Goal: Information Seeking & Learning: Find specific fact

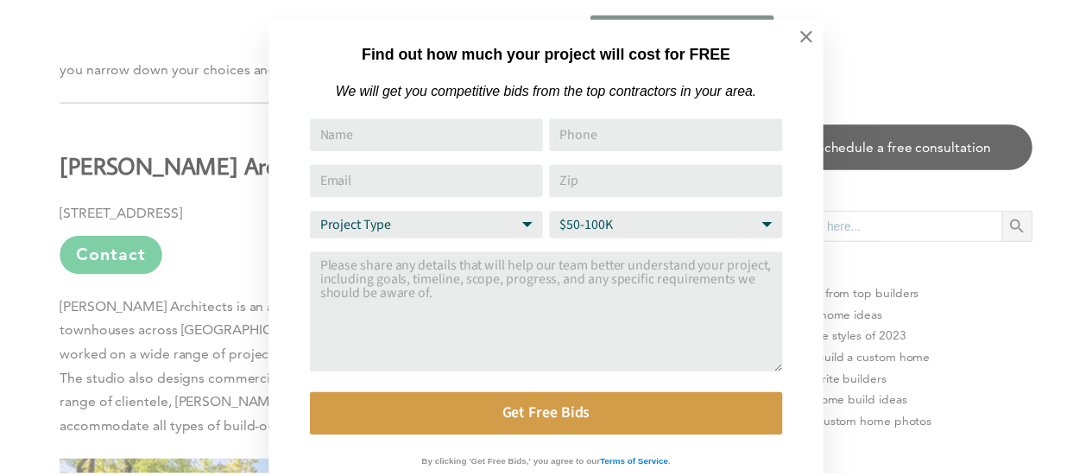
scroll to position [17, 0]
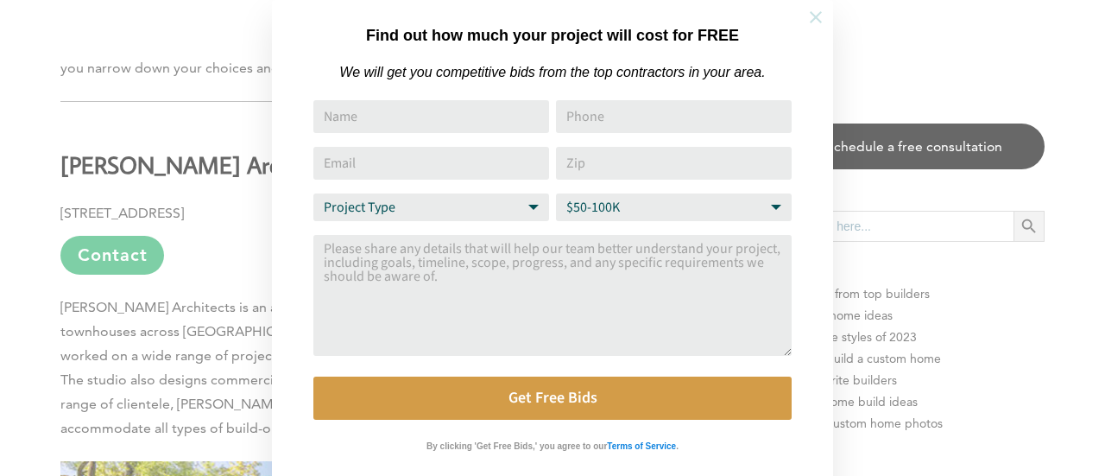
click at [813, 15] on icon at bounding box center [816, 17] width 12 height 12
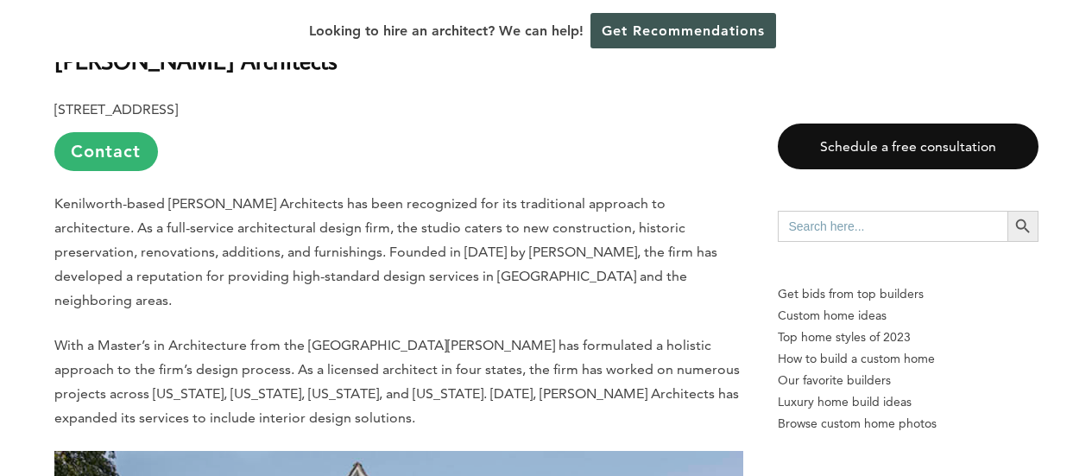
scroll to position [3405, 0]
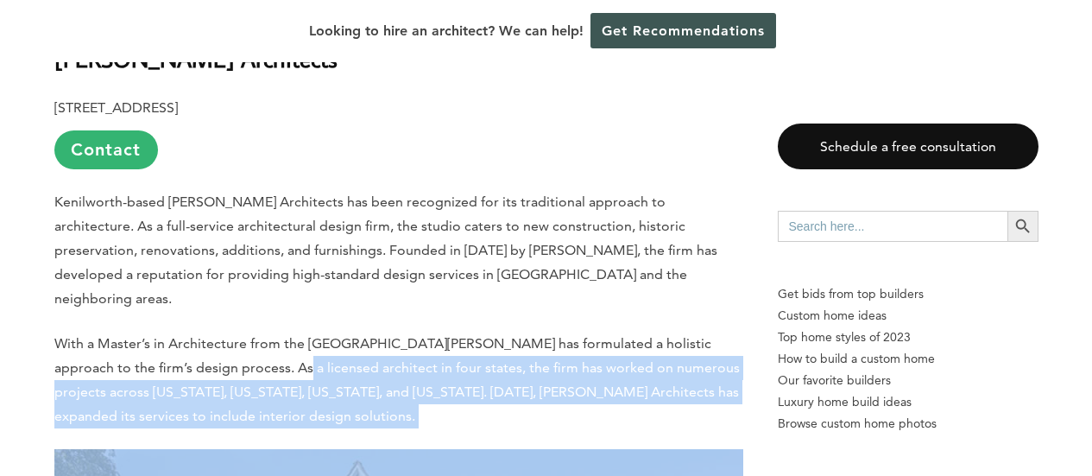
drag, startPoint x: 234, startPoint y: 233, endPoint x: 238, endPoint y: 291, distance: 58.0
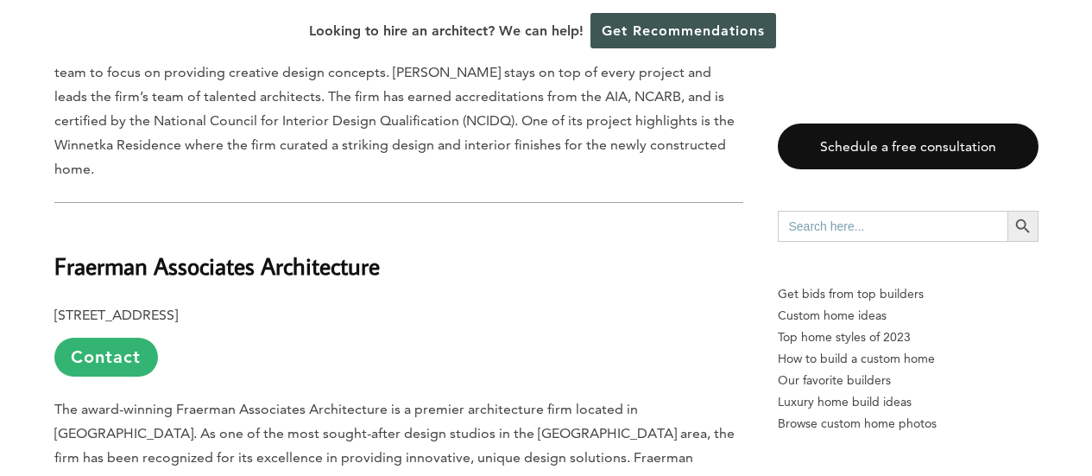
scroll to position [4290, 0]
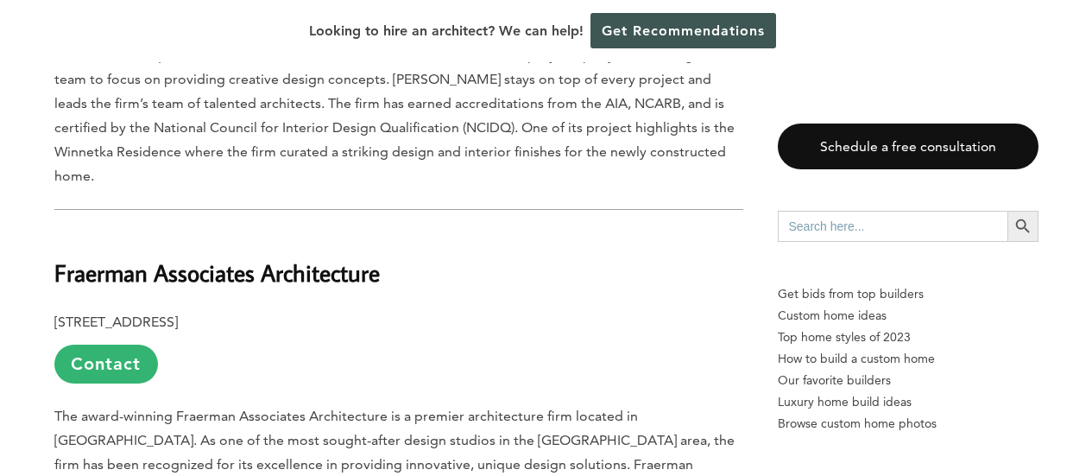
click at [398, 407] on span "The award-winning Fraerman Associates Architecture is a premier architecture fi…" at bounding box center [397, 451] width 687 height 89
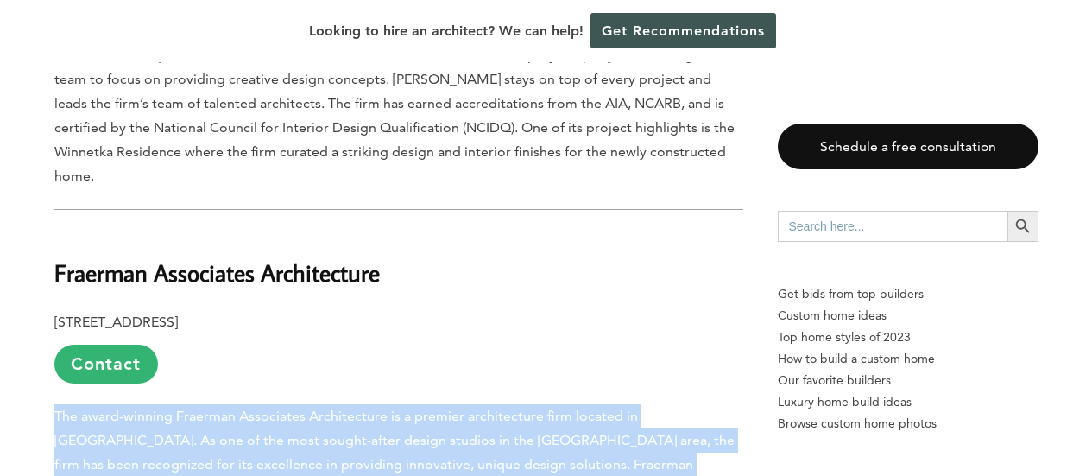
click at [398, 407] on span "The award-winning Fraerman Associates Architecture is a premier architecture fi…" at bounding box center [397, 451] width 687 height 89
click at [378, 404] on p "The award-winning Fraerman Associates Architecture is a premier architecture fi…" at bounding box center [398, 452] width 689 height 97
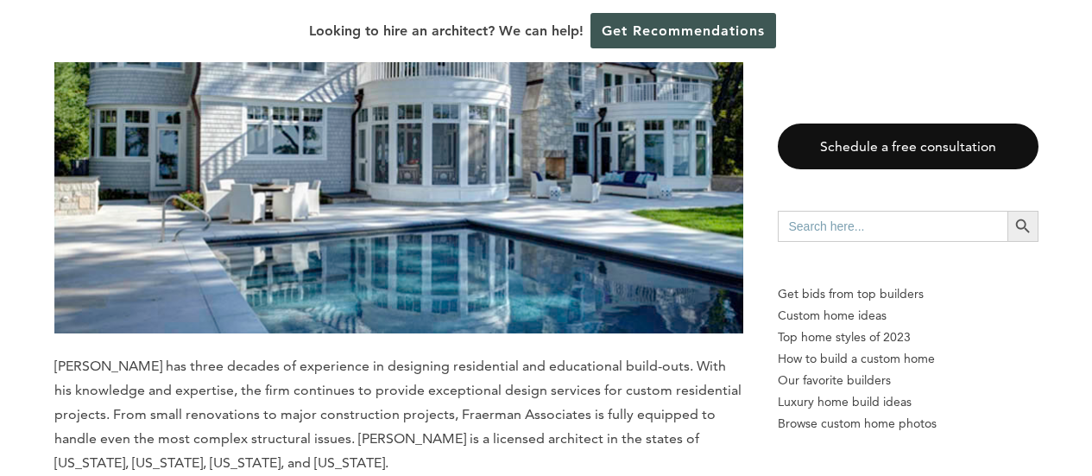
scroll to position [5079, 0]
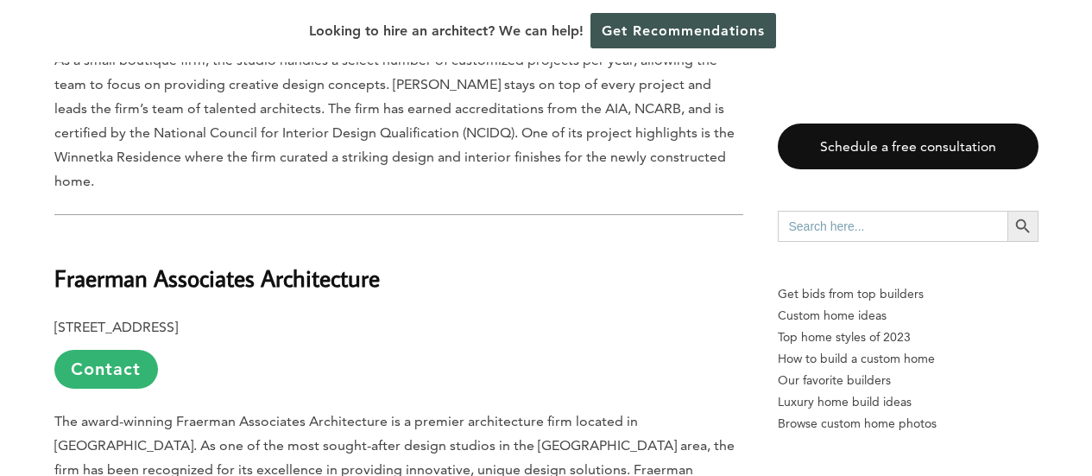
scroll to position [4295, 0]
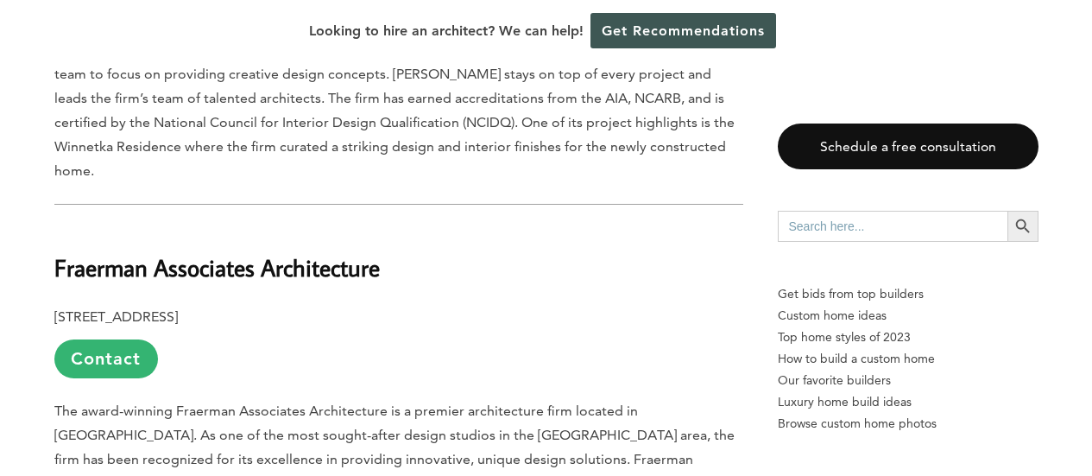
click at [224, 252] on b "Fraerman Associates Architecture" at bounding box center [216, 267] width 325 height 30
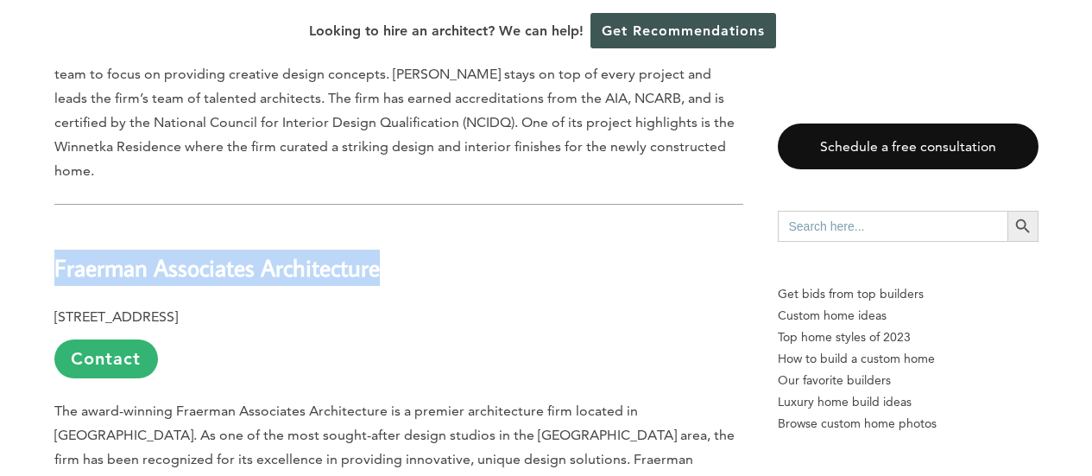
click at [224, 252] on b "Fraerman Associates Architecture" at bounding box center [216, 267] width 325 height 30
copy div "Fraerman Associates Architecture"
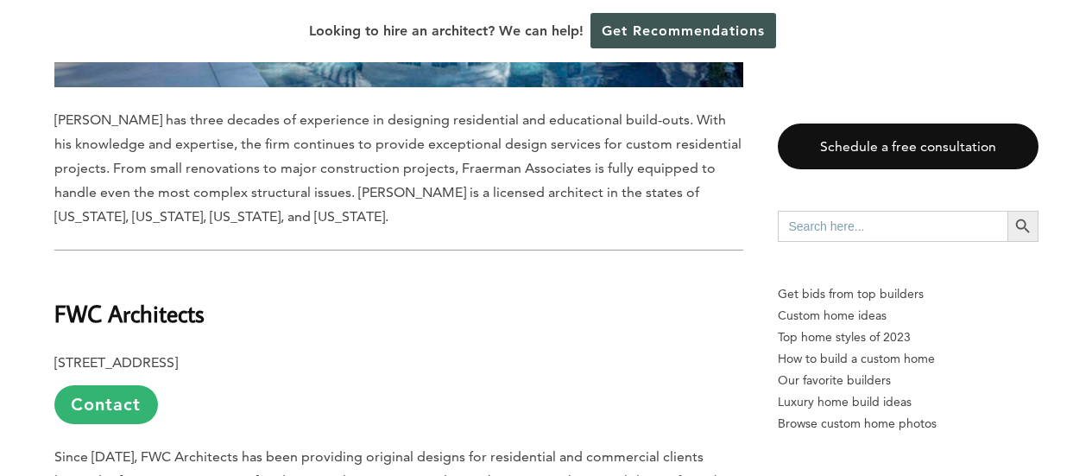
scroll to position [5324, 0]
